Goal: Task Accomplishment & Management: Manage account settings

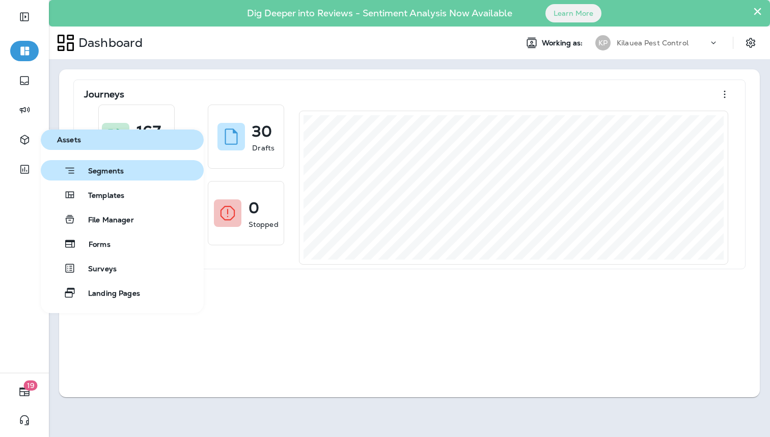
click at [114, 163] on button "Segments" at bounding box center [122, 170] width 163 height 20
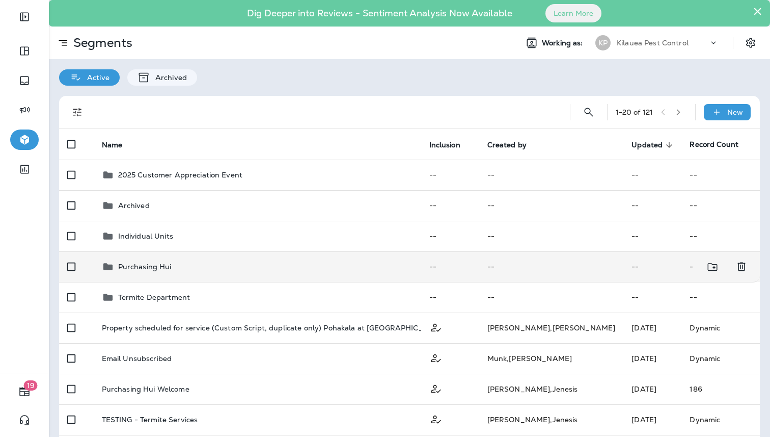
click at [361, 276] on td "Purchasing Hui" at bounding box center [258, 266] width 328 height 31
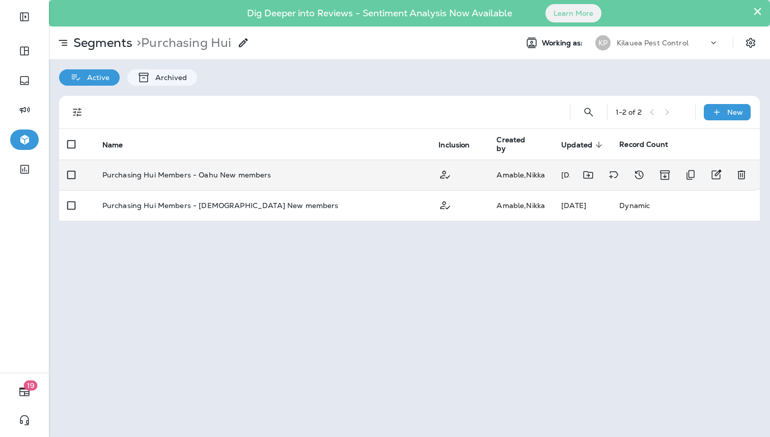
click at [241, 171] on p "Purchasing Hui Members - Oahu New members" at bounding box center [186, 175] width 169 height 8
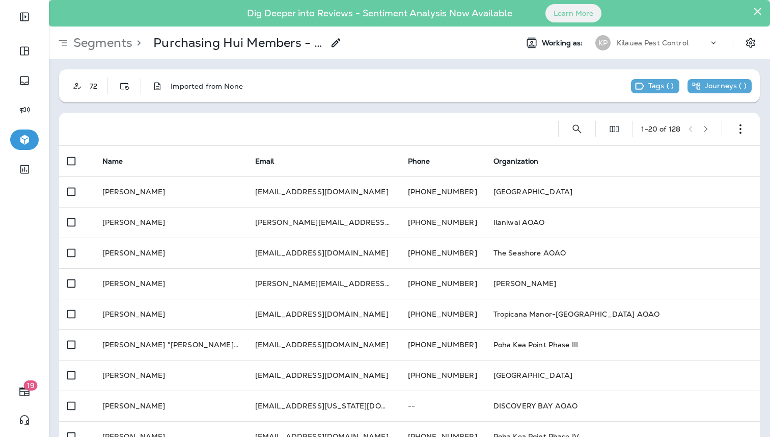
click at [127, 35] on p "Segments" at bounding box center [100, 42] width 63 height 15
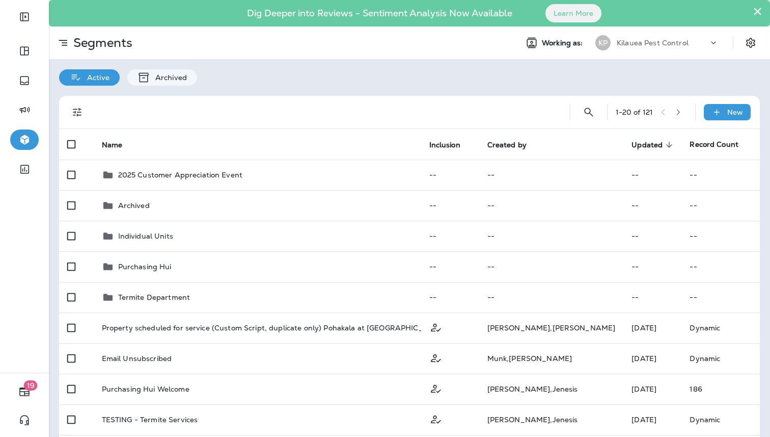
click at [591, 79] on div "Active Archived" at bounding box center [410, 72] width 722 height 26
click at [583, 112] on icon "Search Segments" at bounding box center [589, 112] width 12 height 12
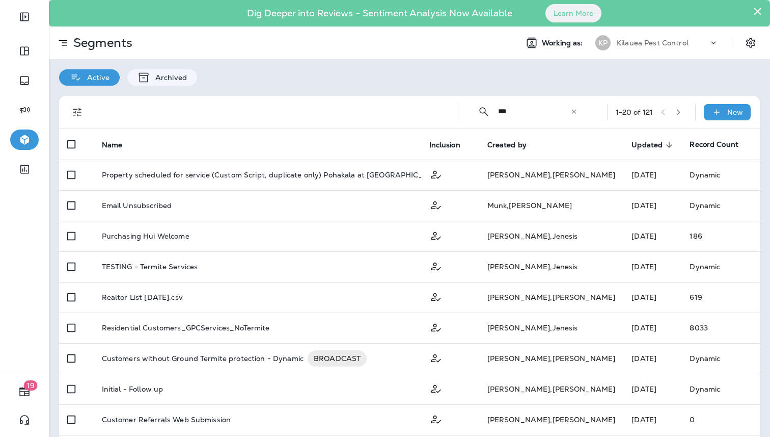
type input "***"
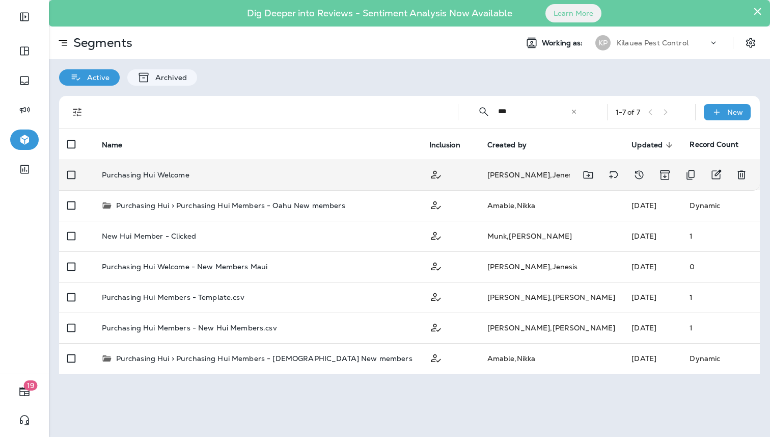
click at [213, 181] on td "Purchasing Hui Welcome" at bounding box center [258, 174] width 328 height 31
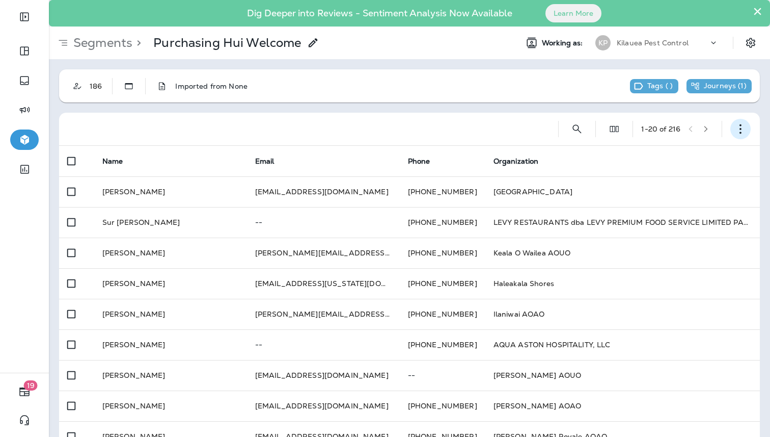
click at [736, 123] on button "button" at bounding box center [741, 129] width 20 height 20
click at [684, 206] on p "Export Customers" at bounding box center [681, 204] width 68 height 8
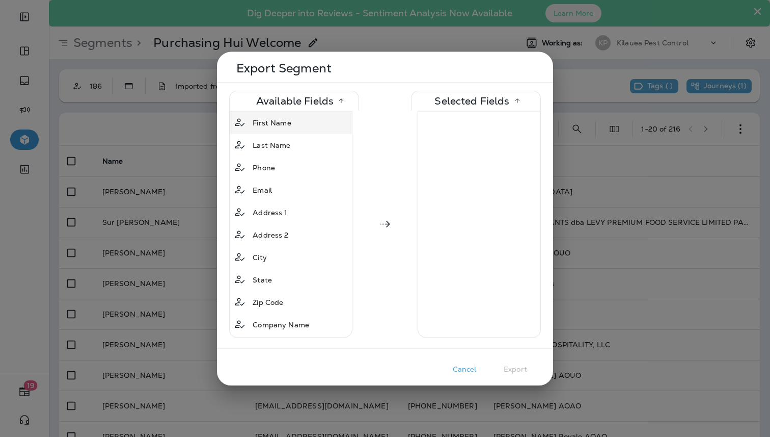
click at [300, 123] on div "First Name" at bounding box center [291, 122] width 124 height 18
click at [300, 123] on div "Last Name" at bounding box center [291, 122] width 124 height 18
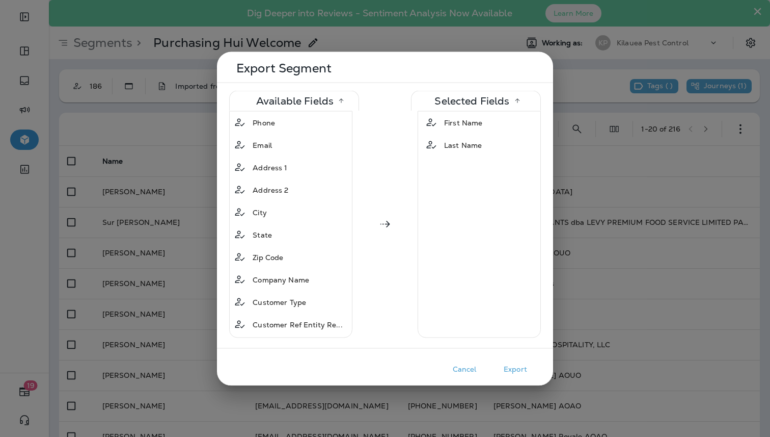
click at [300, 123] on div "Phone" at bounding box center [291, 122] width 124 height 18
click at [300, 123] on div "Email" at bounding box center [291, 122] width 124 height 18
click at [300, 123] on div "Address 1" at bounding box center [291, 122] width 124 height 18
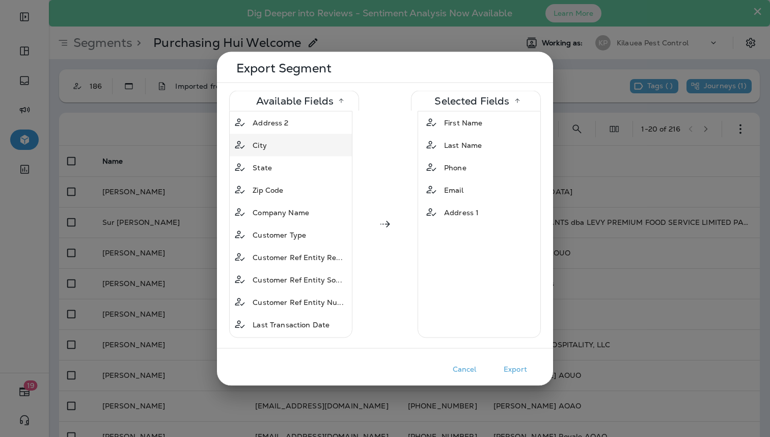
click at [299, 151] on div "City" at bounding box center [291, 145] width 124 height 18
click at [299, 151] on div "State" at bounding box center [291, 145] width 124 height 18
click at [299, 151] on div "Zip Code" at bounding box center [291, 145] width 124 height 18
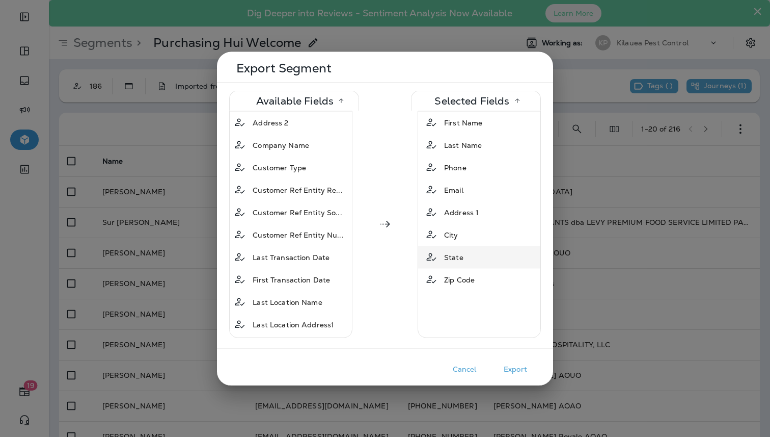
click at [462, 260] on span "State" at bounding box center [453, 257] width 19 height 10
click at [515, 368] on button "Export" at bounding box center [515, 369] width 51 height 16
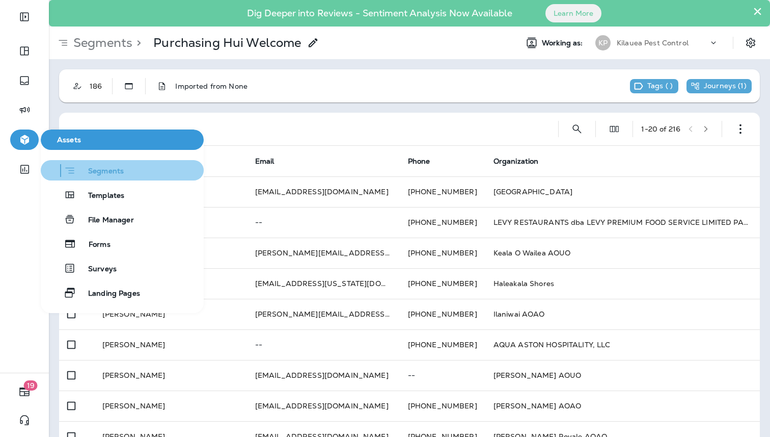
click at [110, 178] on button "Segments" at bounding box center [122, 170] width 163 height 20
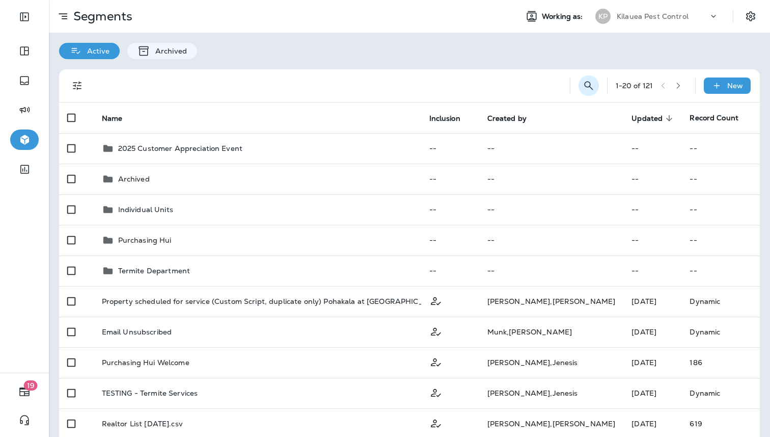
click at [593, 89] on icon "Search Segments" at bounding box center [589, 85] width 12 height 12
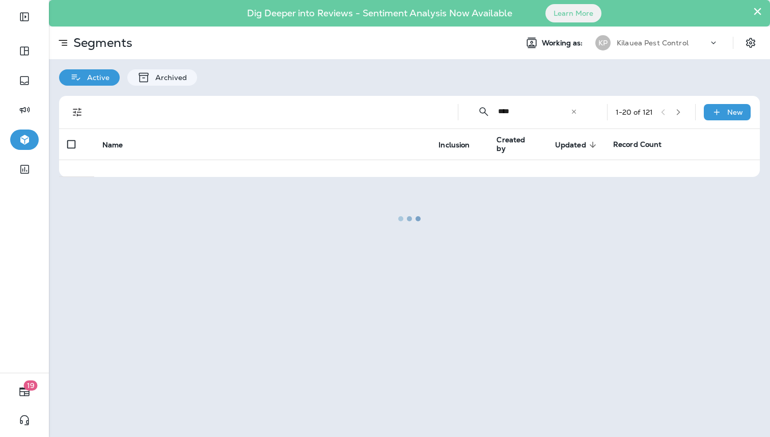
type input "****"
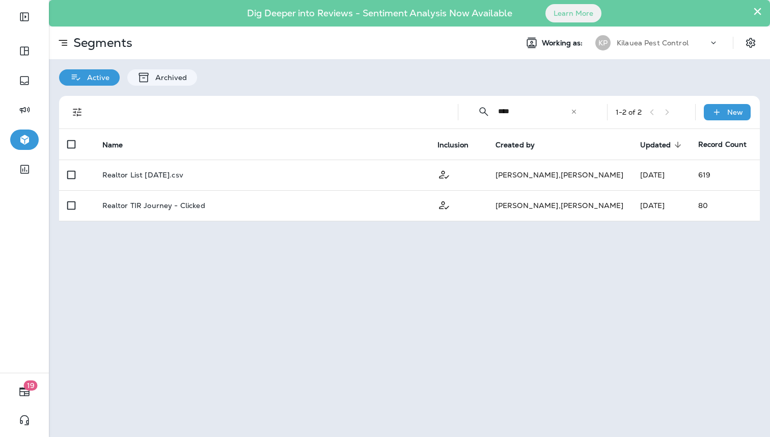
click at [384, 278] on div "× Dig Deeper into Reviews - Sentiment Analysis Now Available Learn More Segment…" at bounding box center [410, 218] width 722 height 437
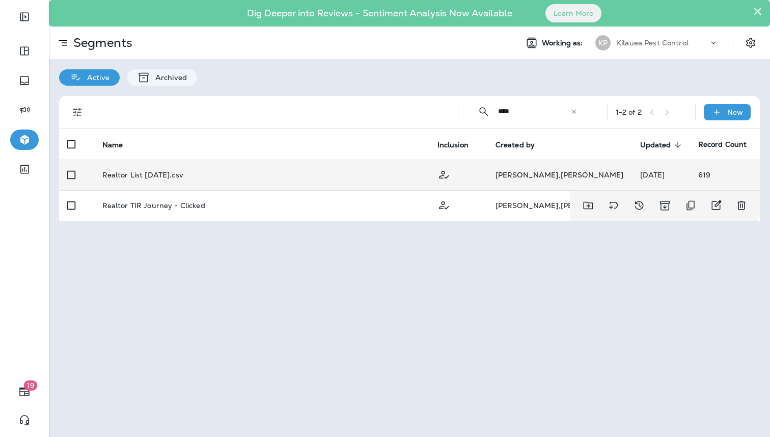
click at [333, 177] on div "Realtor List [DATE].csv" at bounding box center [261, 175] width 319 height 8
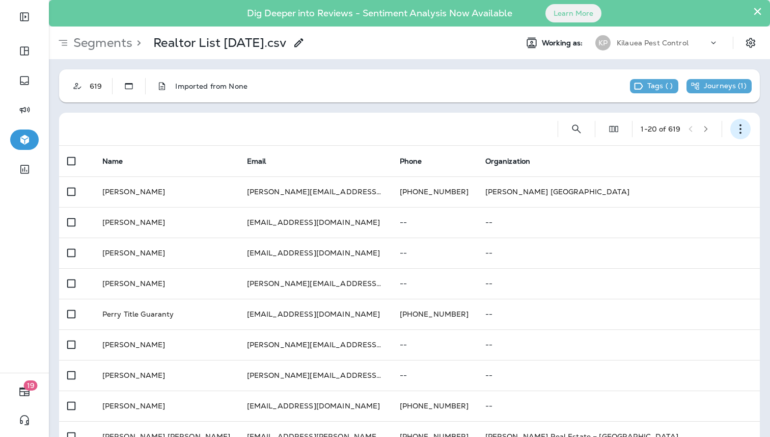
click at [740, 123] on button "button" at bounding box center [741, 129] width 20 height 20
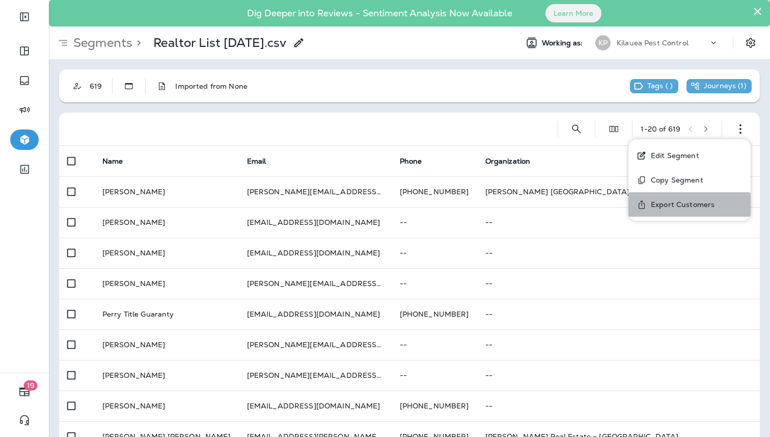
click at [681, 200] on p "Export Customers" at bounding box center [681, 204] width 68 height 8
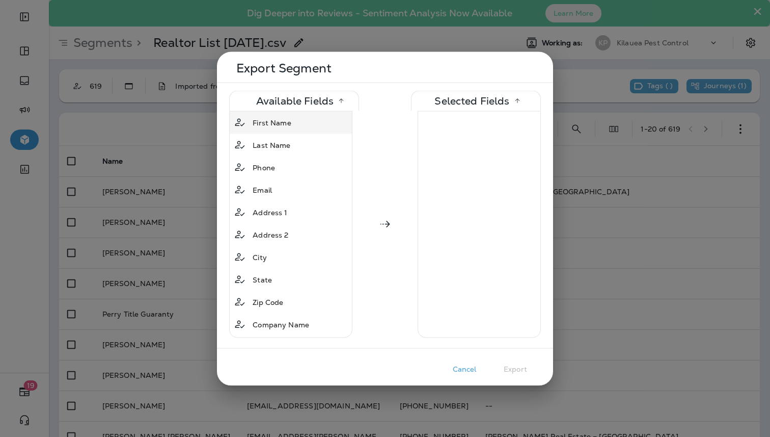
click at [335, 123] on div "First Name" at bounding box center [291, 122] width 124 height 18
click at [335, 123] on div "Last Name" at bounding box center [291, 122] width 124 height 18
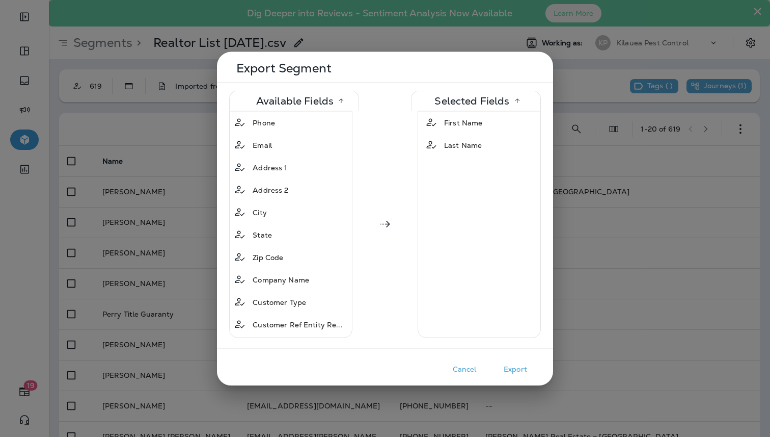
click at [335, 123] on div "Phone" at bounding box center [291, 122] width 124 height 18
click at [335, 123] on div "Email" at bounding box center [291, 122] width 124 height 18
click at [521, 371] on button "Export" at bounding box center [515, 369] width 51 height 16
